Goal: Task Accomplishment & Management: Use online tool/utility

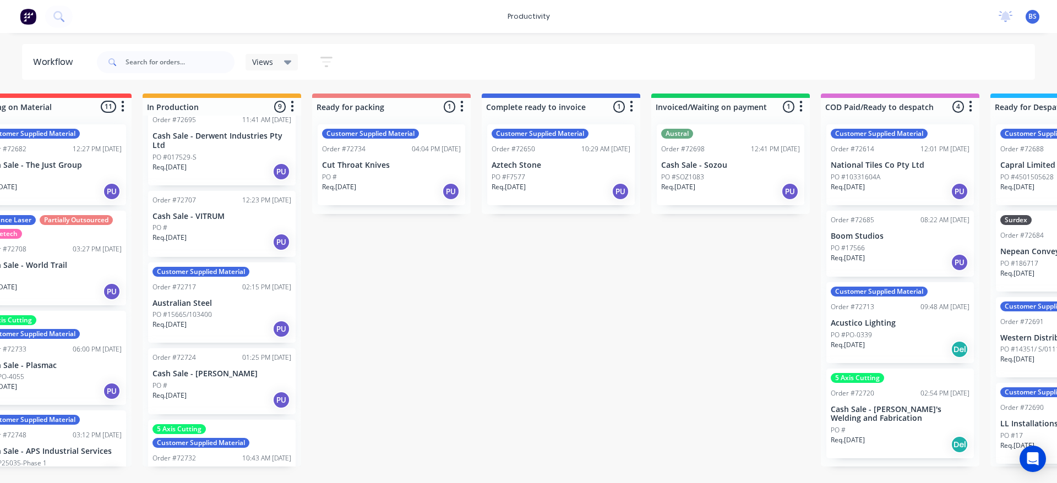
scroll to position [23, 0]
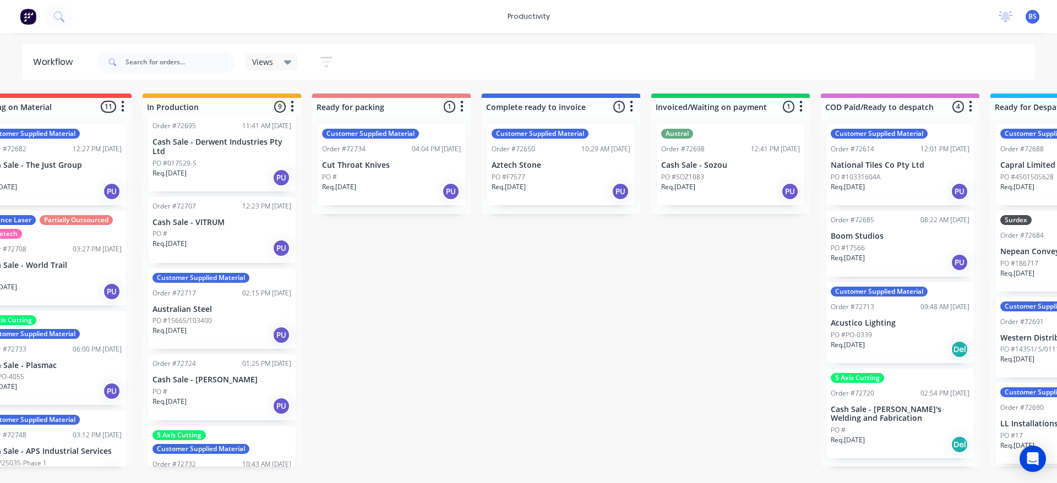
click at [242, 241] on div "Req. [DATE] PU" at bounding box center [221, 248] width 139 height 19
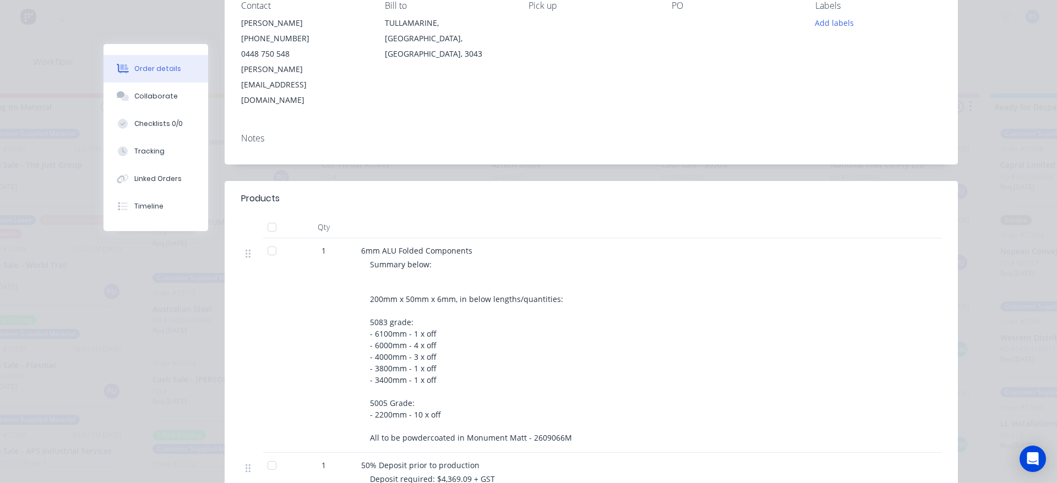
scroll to position [0, 0]
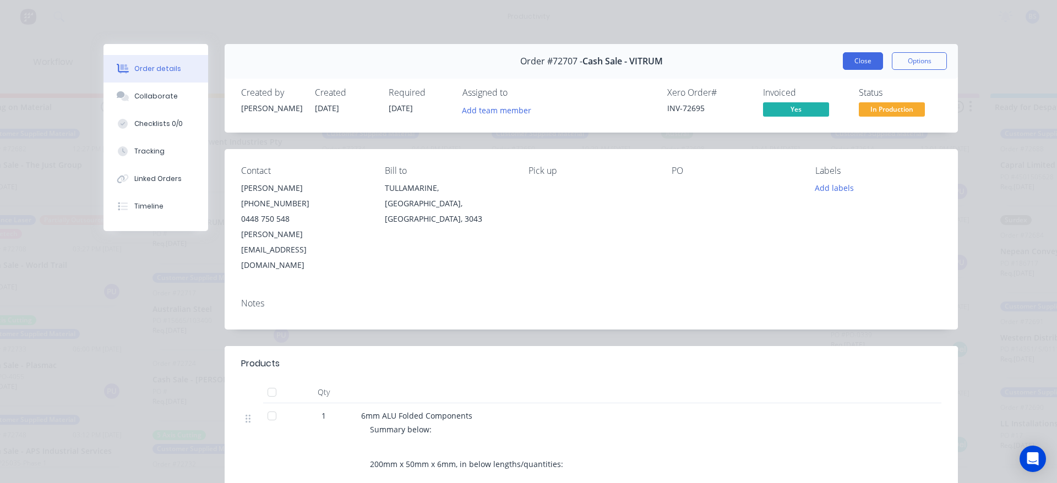
click at [855, 61] on button "Close" at bounding box center [863, 61] width 40 height 18
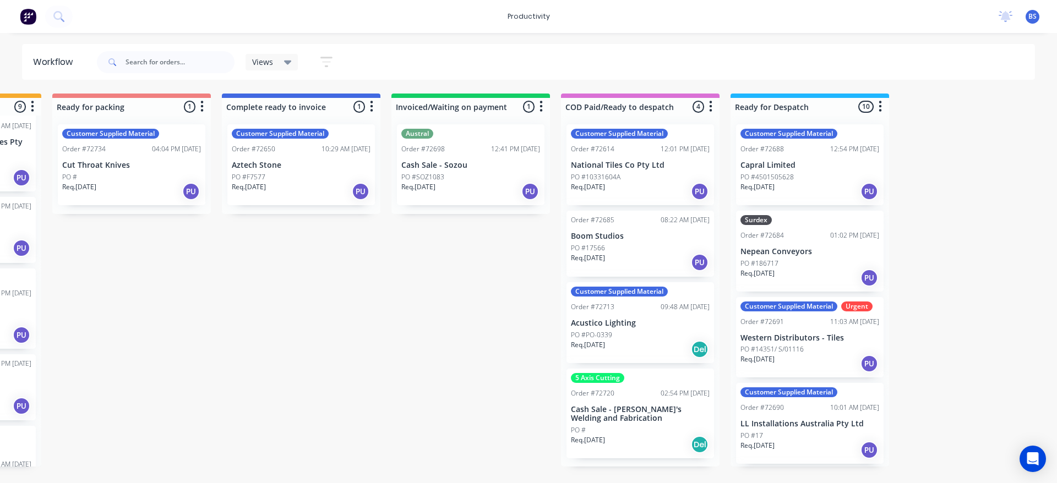
scroll to position [0, 826]
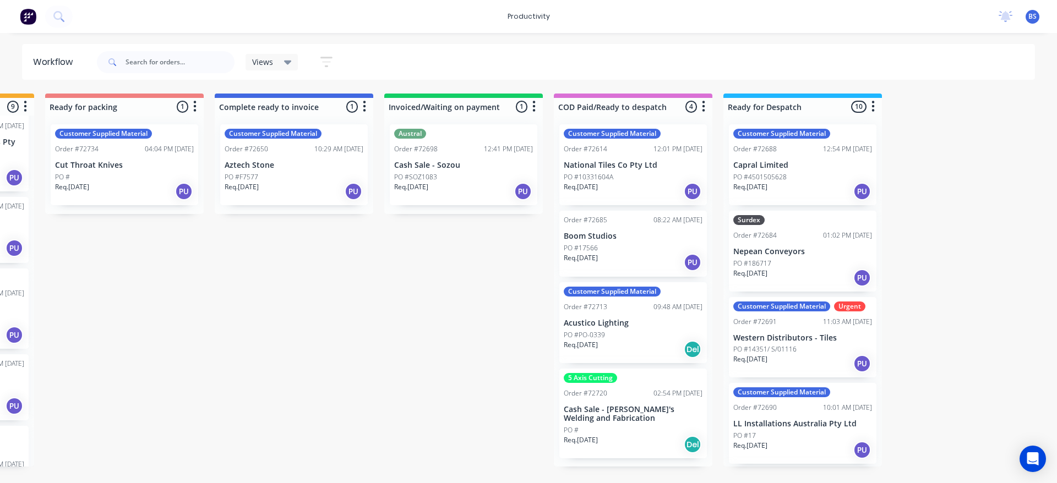
click at [631, 431] on div "PO #" at bounding box center [633, 431] width 139 height 10
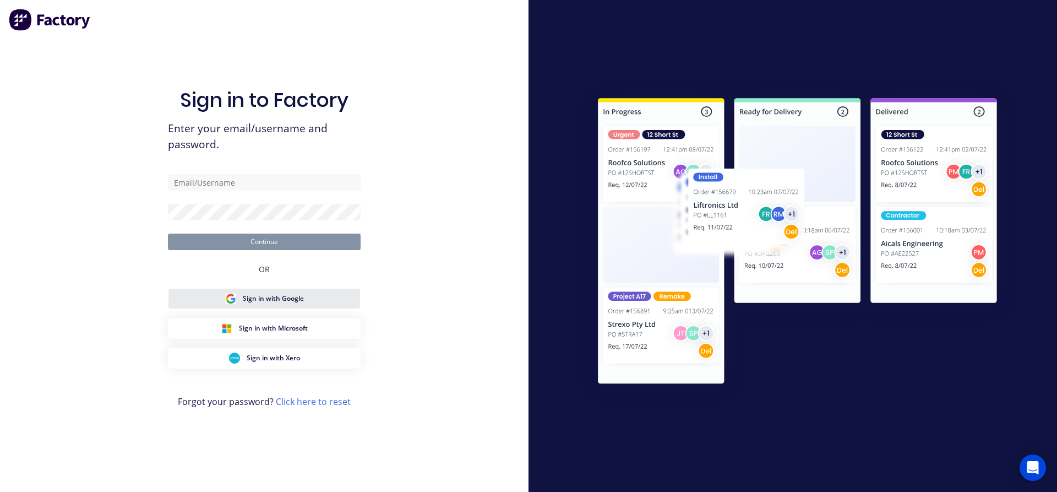
click at [279, 303] on span "Sign in with Google" at bounding box center [273, 298] width 61 height 10
click at [231, 185] on input "text" at bounding box center [264, 182] width 193 height 17
type input "[EMAIL_ADDRESS][DOMAIN_NAME]"
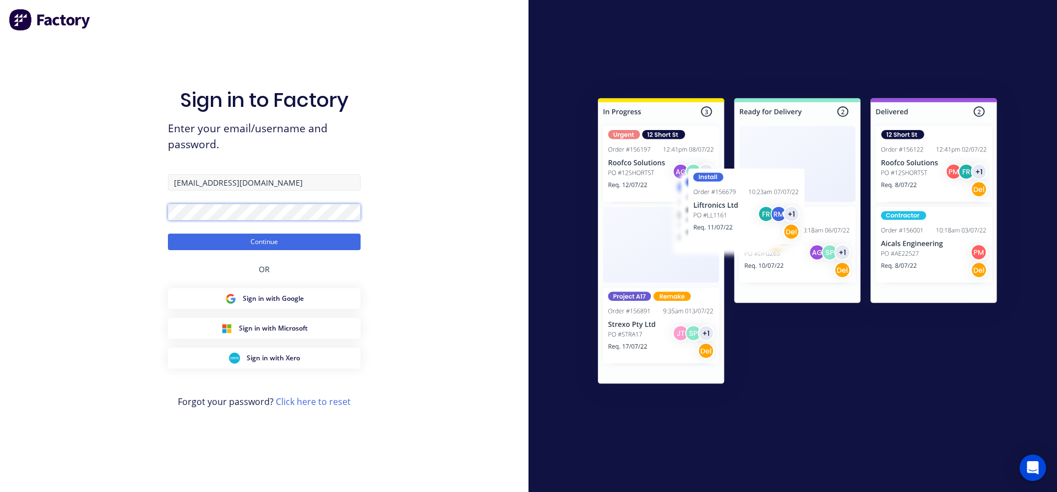
click at [168, 233] on button "Continue" at bounding box center [264, 241] width 193 height 17
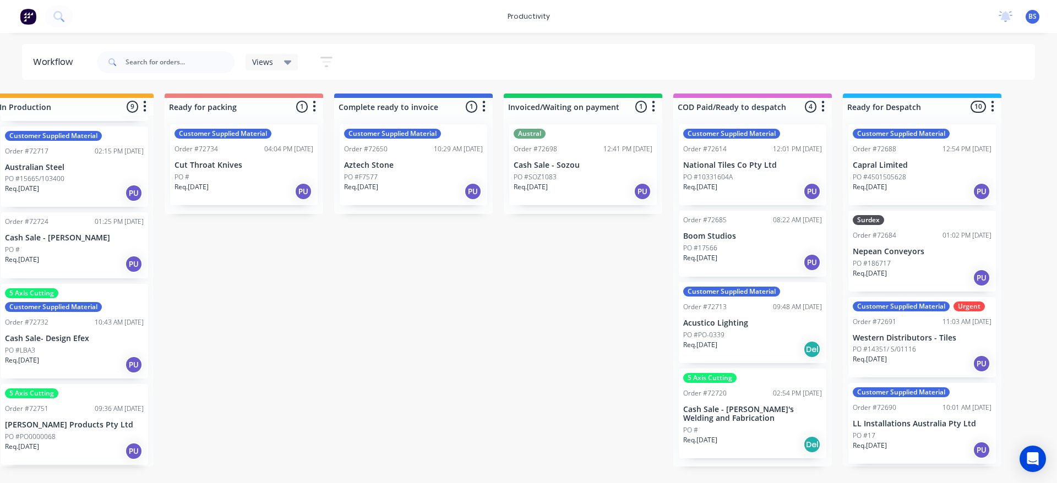
scroll to position [0, 708]
click at [760, 422] on p "Cash Sale - [PERSON_NAME]'s Welding and Fabrication" at bounding box center [751, 414] width 139 height 19
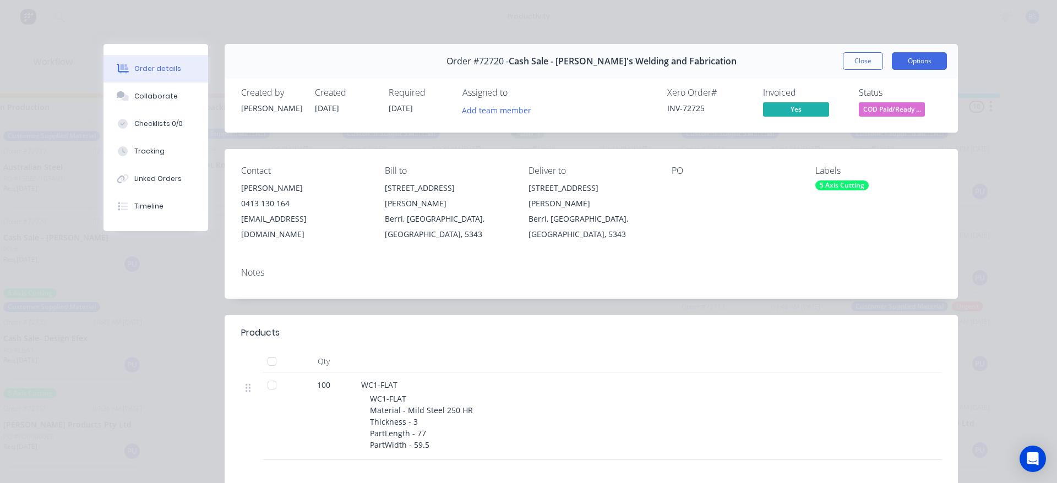
click at [926, 58] on button "Options" at bounding box center [919, 61] width 55 height 18
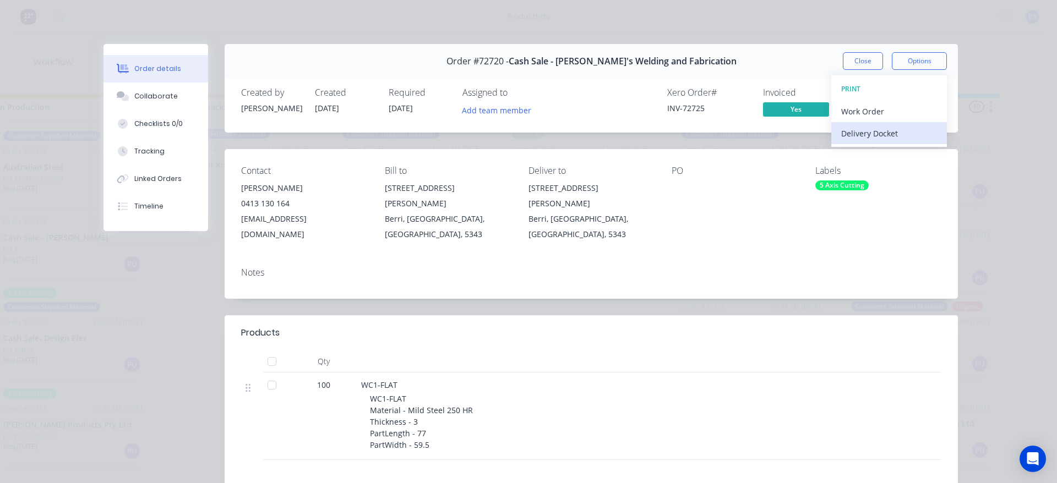
click at [891, 132] on div "Delivery Docket" at bounding box center [889, 134] width 96 height 16
click at [891, 132] on div "Standard" at bounding box center [889, 134] width 96 height 16
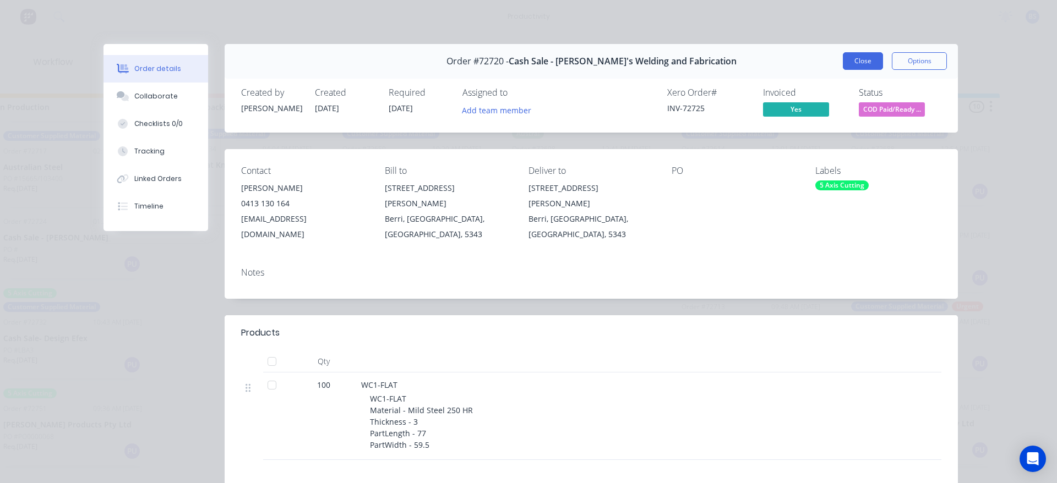
click at [861, 63] on button "Close" at bounding box center [863, 61] width 40 height 18
